Goal: Information Seeking & Learning: Understand process/instructions

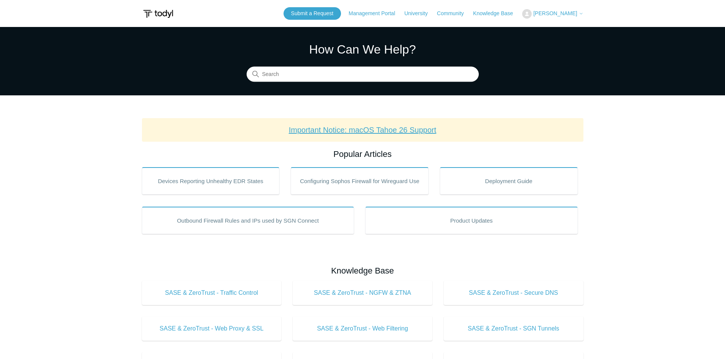
click at [361, 131] on link "Important Notice: macOS Tahoe 26 Support" at bounding box center [363, 130] width 148 height 8
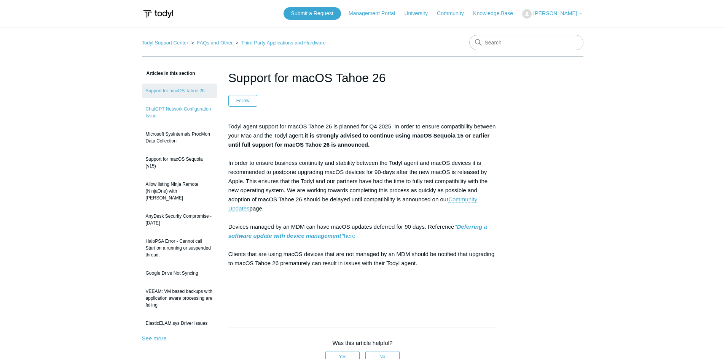
click at [171, 108] on link "ChatGPT Network Configuration Issue" at bounding box center [179, 112] width 75 height 21
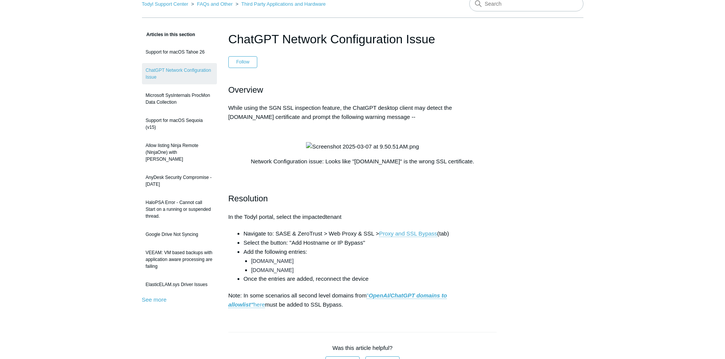
scroll to position [38, 0]
click at [180, 123] on link "Support for macOS Sequoia (v15)" at bounding box center [179, 124] width 75 height 21
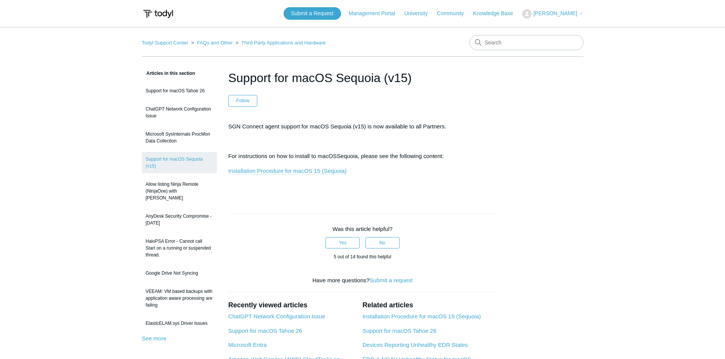
click at [275, 171] on link "Installation Procedure for macOS 15 (Sequoia)" at bounding box center [287, 171] width 118 height 7
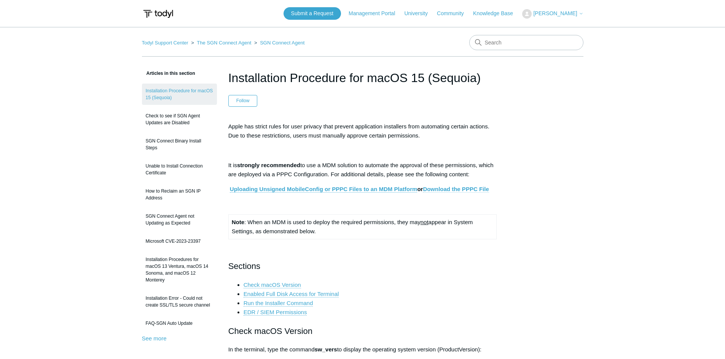
click at [436, 190] on link "Download the PPPC File" at bounding box center [456, 189] width 66 height 7
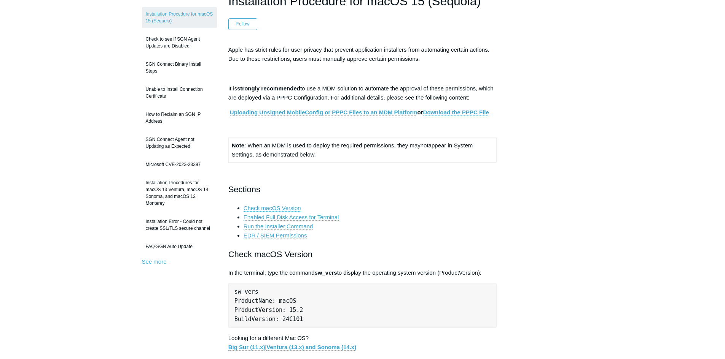
scroll to position [76, 0]
click at [348, 114] on link "Uploading Unsigned MobileConfig or PPPC Files to an MDM Platform" at bounding box center [324, 113] width 188 height 7
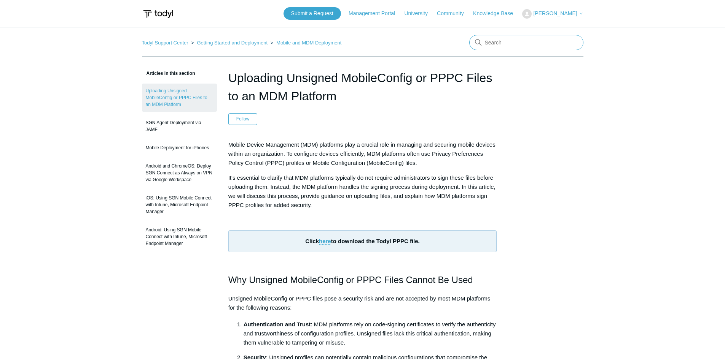
click at [501, 45] on input "Search" at bounding box center [526, 42] width 114 height 15
click at [295, 44] on link "Mobile and MDM Deployment" at bounding box center [308, 43] width 65 height 6
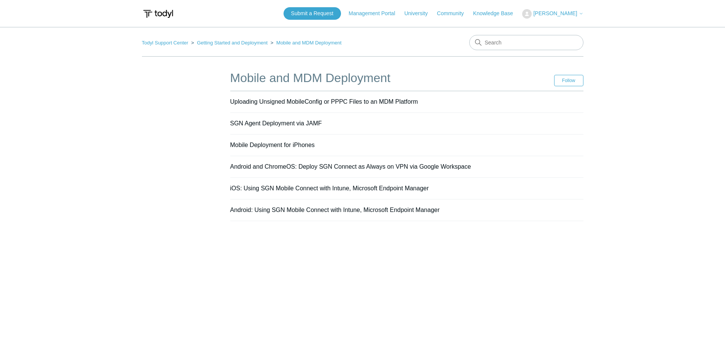
click at [501, 44] on input "Search" at bounding box center [526, 42] width 114 height 15
type input "intune"
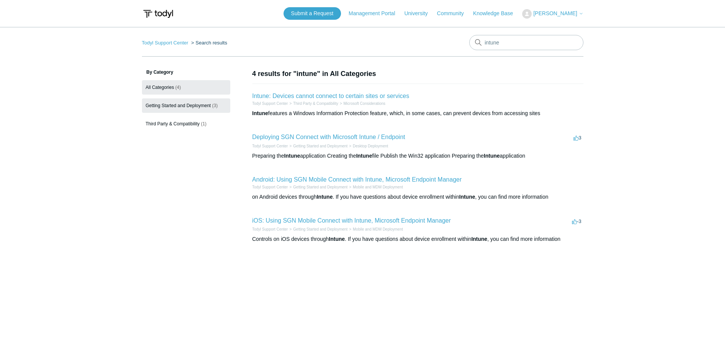
click at [189, 105] on span "Getting Started and Deployment" at bounding box center [178, 105] width 65 height 5
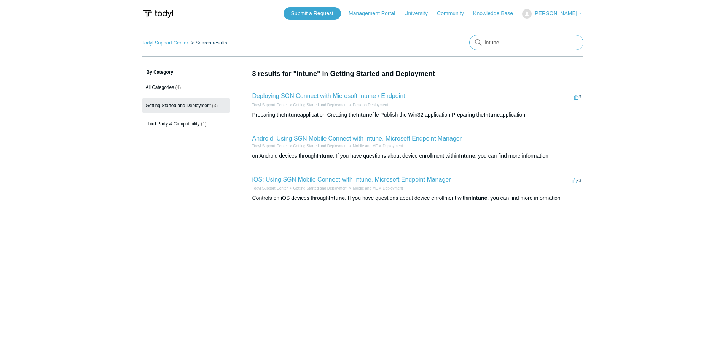
click at [504, 45] on input "intune" at bounding box center [526, 42] width 114 height 15
type input "intune mac"
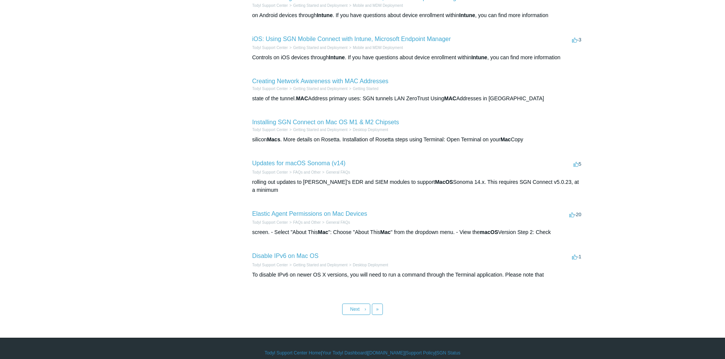
scroll to position [224, 0]
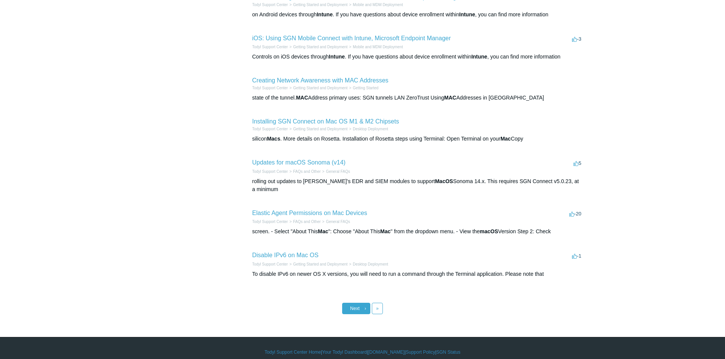
click at [360, 303] on link "Next ›" at bounding box center [356, 308] width 28 height 11
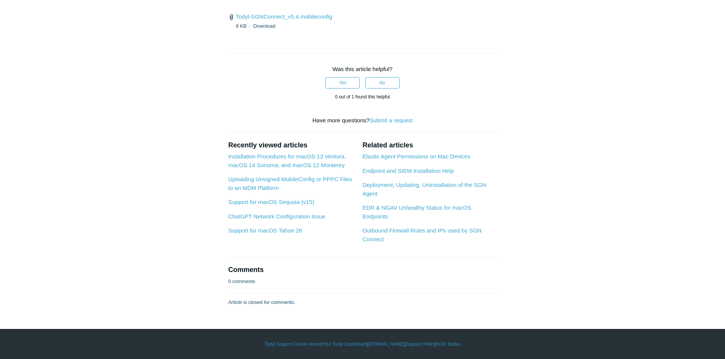
scroll to position [2549, 0]
click at [293, 20] on link "Todyl-SGNConnect_v5.4.mobileconfig" at bounding box center [284, 16] width 96 height 6
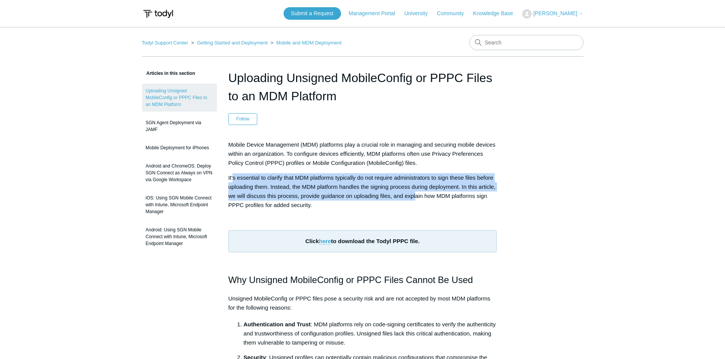
drag, startPoint x: 233, startPoint y: 178, endPoint x: 416, endPoint y: 192, distance: 183.5
click at [416, 192] on p "It's essential to clarify that MDM platforms typically do not require administr…" at bounding box center [362, 191] width 269 height 37
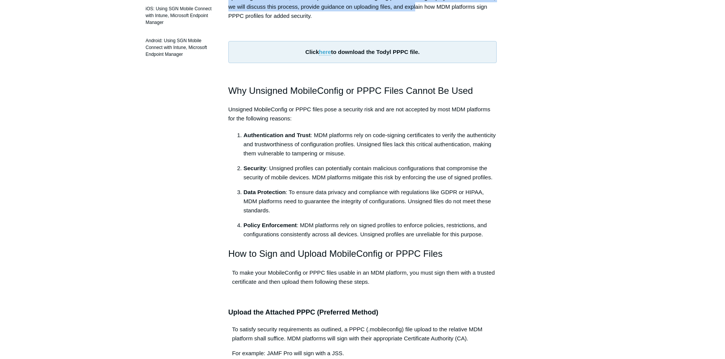
scroll to position [190, 0]
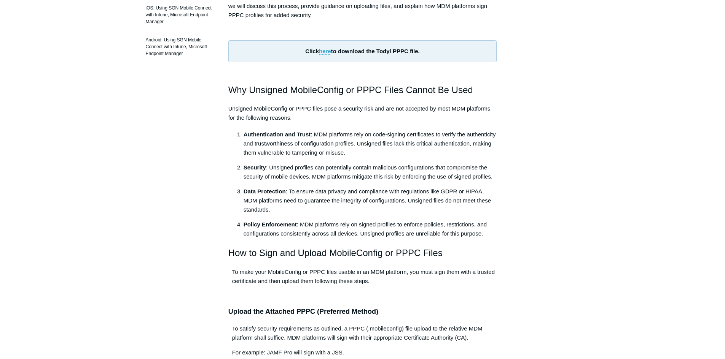
click at [349, 331] on p "To satisfy security requirements as outlined, a PPPC (.mobileconfig) file uploa…" at bounding box center [362, 333] width 269 height 18
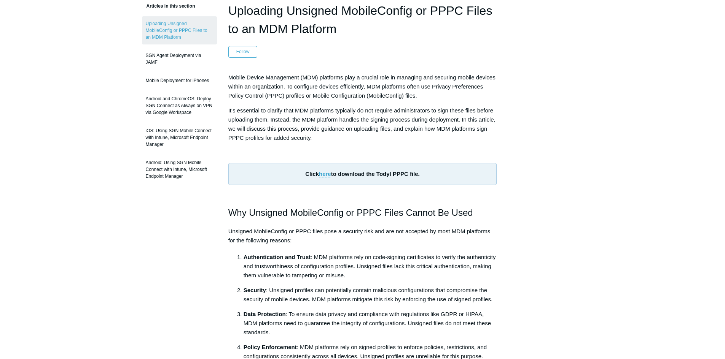
scroll to position [76, 0]
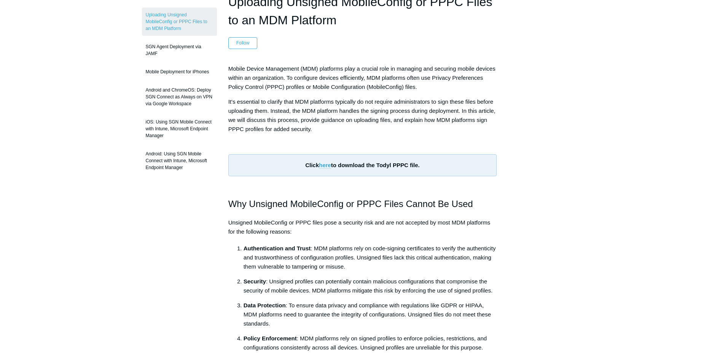
click at [325, 167] on link "here" at bounding box center [325, 165] width 12 height 7
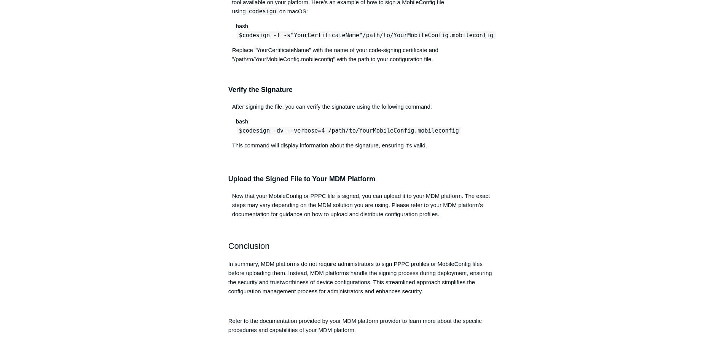
scroll to position [647, 0]
